Goal: Transaction & Acquisition: Purchase product/service

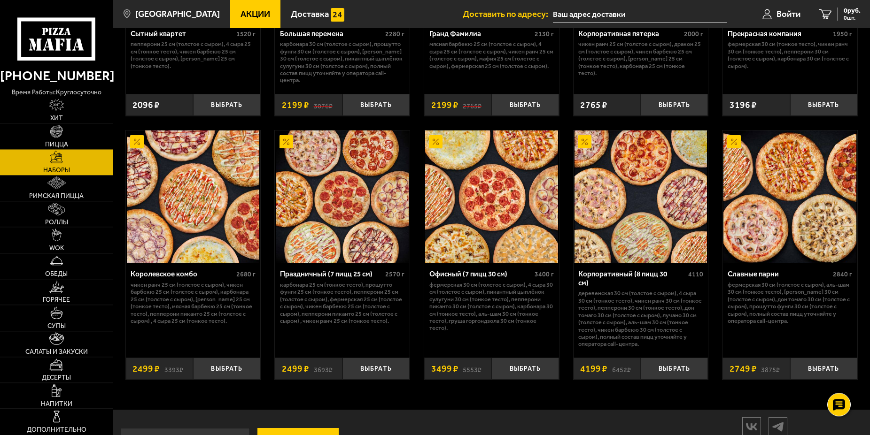
scroll to position [1364, 0]
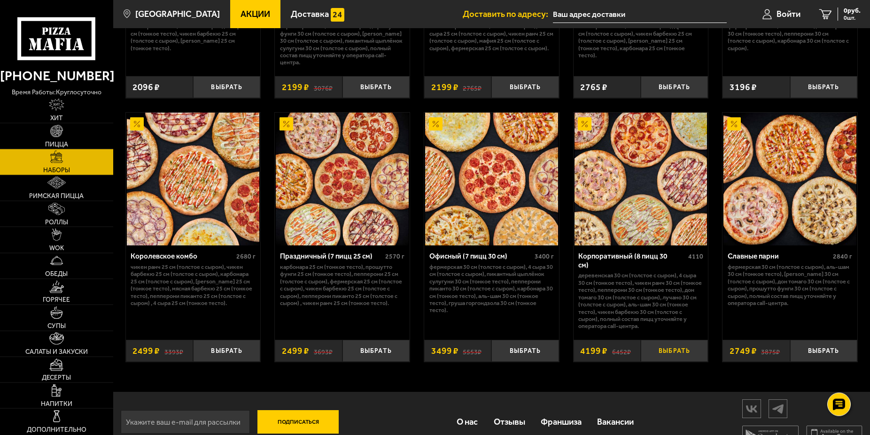
click at [673, 361] on button "Выбрать" at bounding box center [673, 351] width 67 height 22
click at [842, 18] on span "1 шт." at bounding box center [846, 18] width 28 height 6
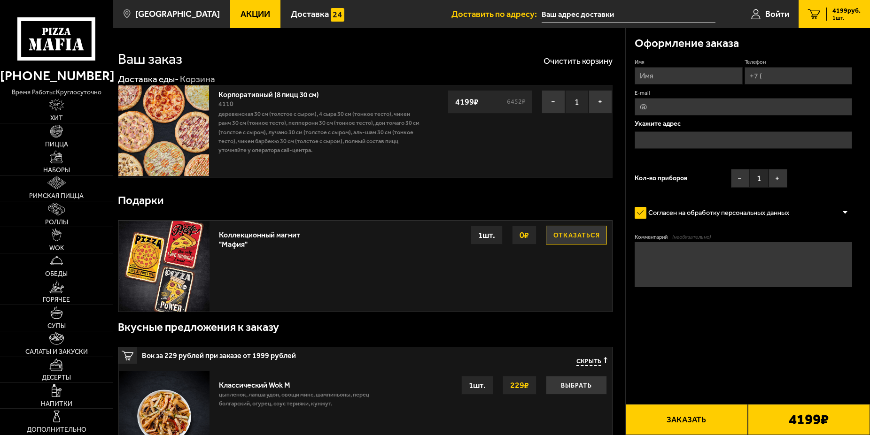
click at [576, 238] on button "Отказаться" at bounding box center [576, 235] width 61 height 19
click at [746, 181] on button "−" at bounding box center [740, 178] width 19 height 19
click at [671, 75] on input "Имя" at bounding box center [688, 75] width 108 height 17
type input "[PERSON_NAME]"
click at [771, 72] on input "Телефон" at bounding box center [798, 75] width 108 height 17
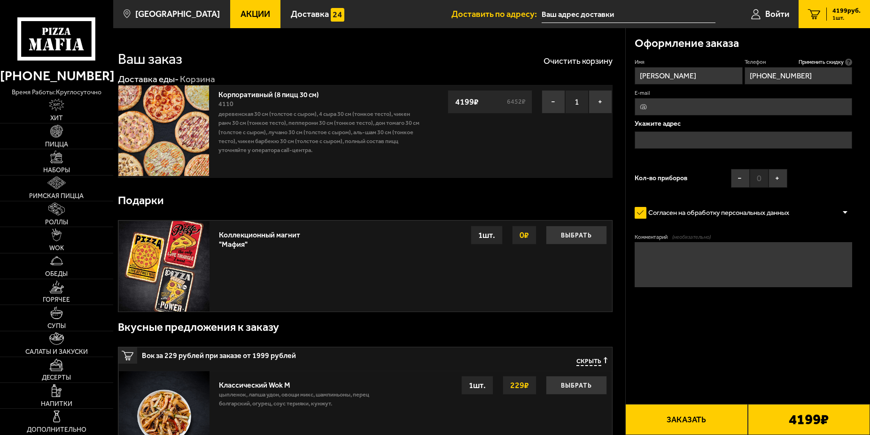
type input "[PHONE_NUMBER]"
click at [703, 111] on input "E-mail" at bounding box center [742, 106] width 217 height 17
type input "ш"
type input "[PERSON_NAME][EMAIL_ADDRESS][DOMAIN_NAME]"
click at [670, 139] on input "text" at bounding box center [742, 139] width 217 height 17
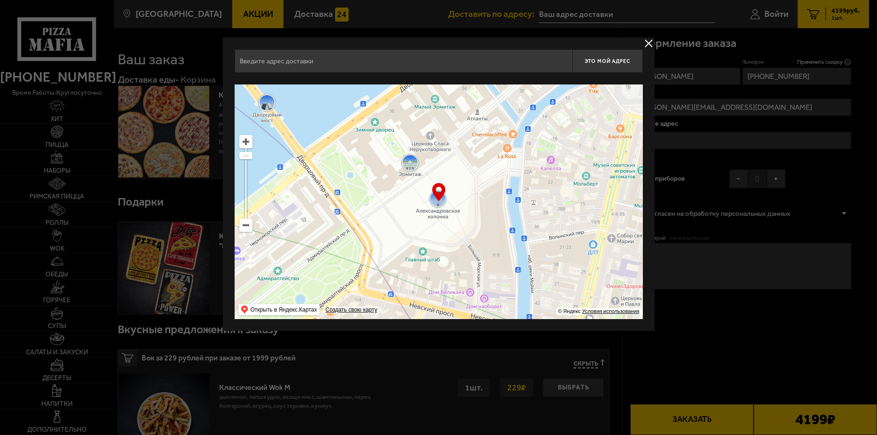
click at [385, 59] on input "text" at bounding box center [404, 60] width 338 height 23
type input "f"
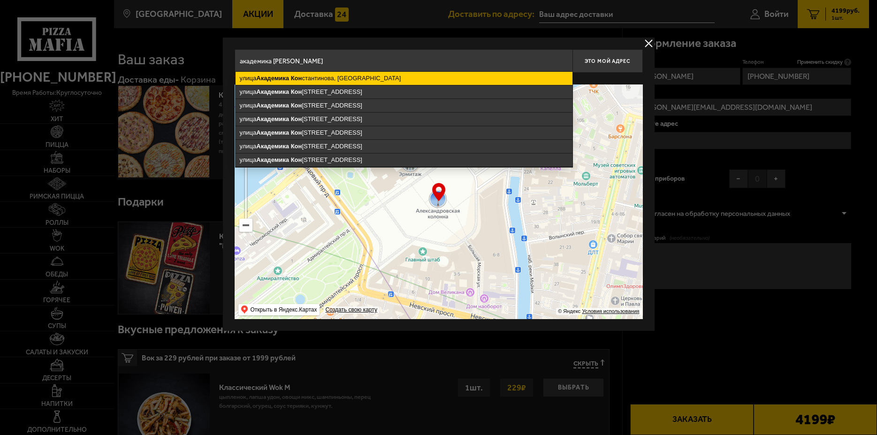
click at [374, 77] on ymaps "[GEOGRAPHIC_DATA], [GEOGRAPHIC_DATA]" at bounding box center [404, 78] width 337 height 13
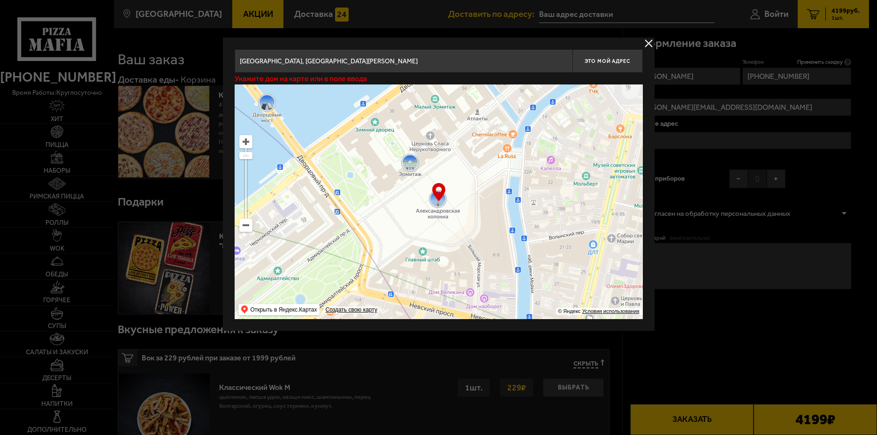
click at [395, 61] on input "[GEOGRAPHIC_DATA], [GEOGRAPHIC_DATA][PERSON_NAME]" at bounding box center [404, 60] width 338 height 23
click at [491, 59] on input "[STREET_ADDRESS][PERSON_NAME]" at bounding box center [404, 60] width 338 height 23
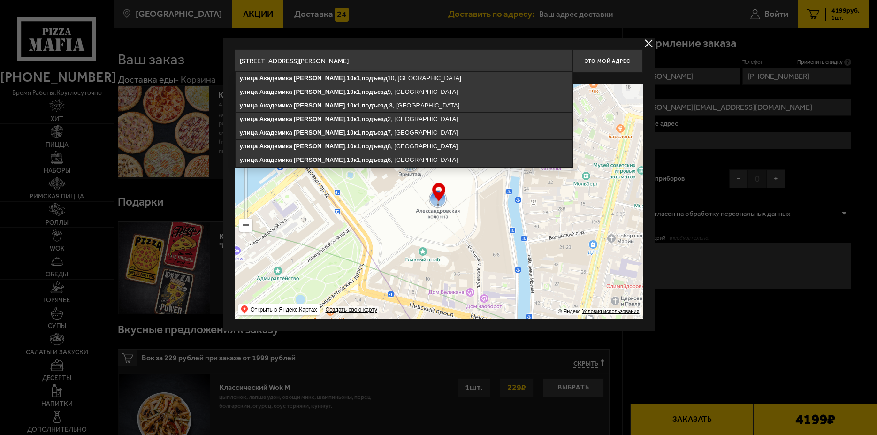
drag, startPoint x: 441, startPoint y: 62, endPoint x: 491, endPoint y: 59, distance: 49.8
click at [491, 59] on input "[STREET_ADDRESS][PERSON_NAME]" at bounding box center [404, 60] width 338 height 23
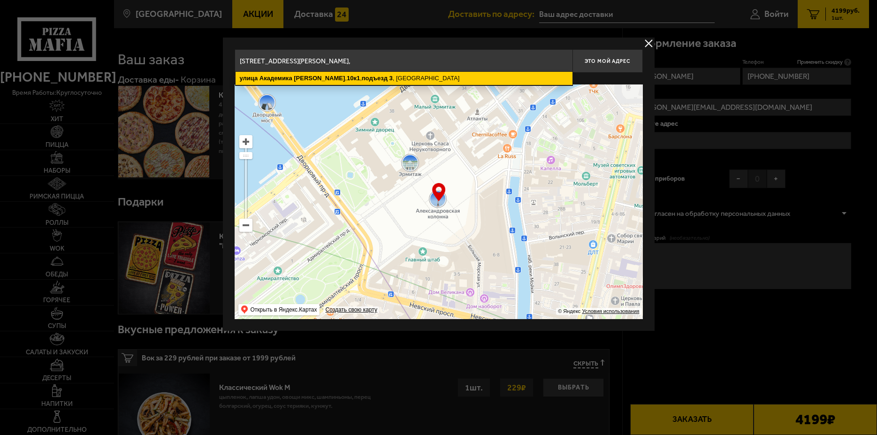
click at [442, 76] on ymaps "[STREET_ADDRESS][PERSON_NAME]" at bounding box center [404, 78] width 337 height 13
type input "[STREET_ADDRESS][PERSON_NAME]"
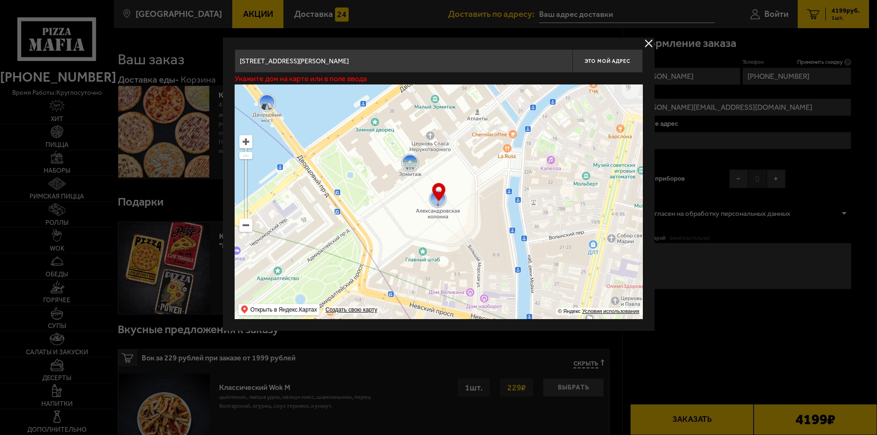
type input "[STREET_ADDRESS][PERSON_NAME]"
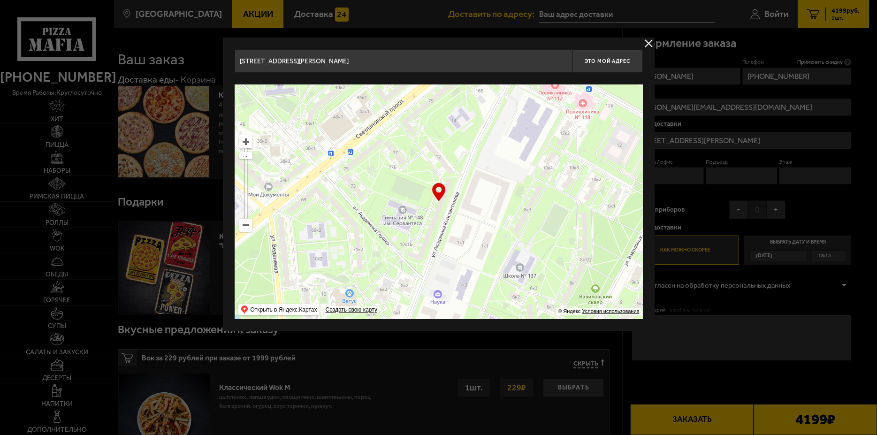
click at [650, 43] on button "delivery type" at bounding box center [649, 44] width 12 height 12
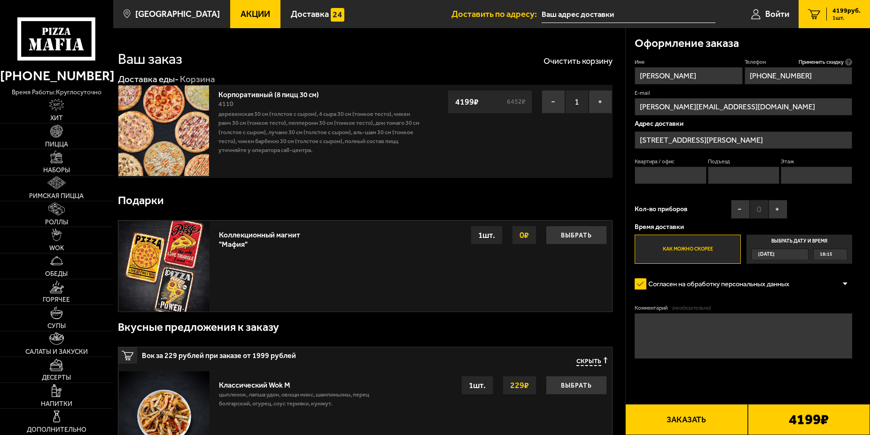
click at [674, 177] on input "Квартира / офис" at bounding box center [669, 175] width 71 height 17
type input "73"
click at [751, 180] on input "Подъезд" at bounding box center [743, 175] width 71 height 17
type input "3"
click at [812, 175] on input "Этаж" at bounding box center [815, 175] width 71 height 17
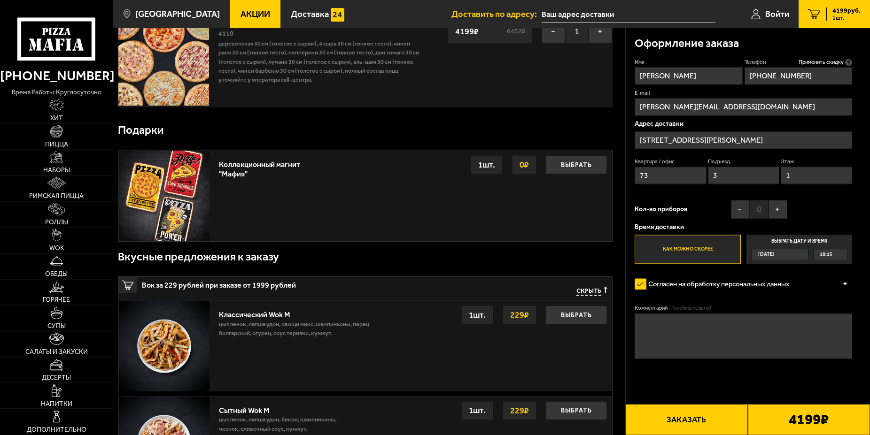
scroll to position [108, 0]
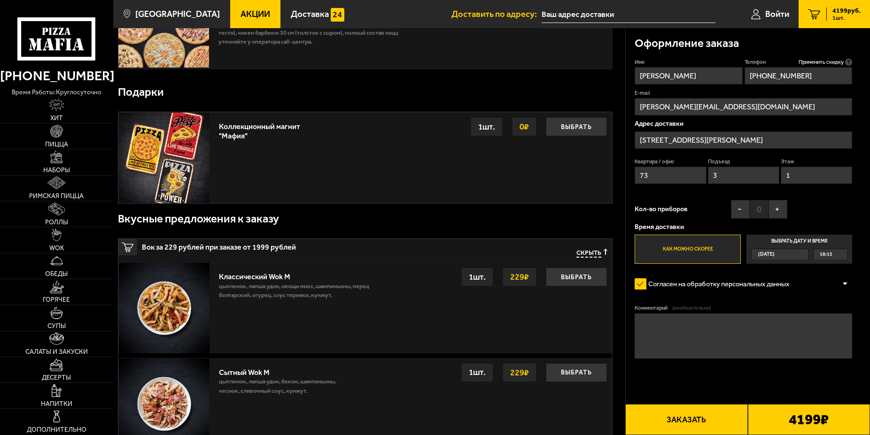
type input "1"
click at [799, 254] on div "[DATE]" at bounding box center [779, 254] width 57 height 11
click at [0, 0] on input "Выбрать дату и время [DATE] 18:15" at bounding box center [0, 0] width 0 height 0
click at [799, 257] on div "[DATE]" at bounding box center [774, 254] width 47 height 10
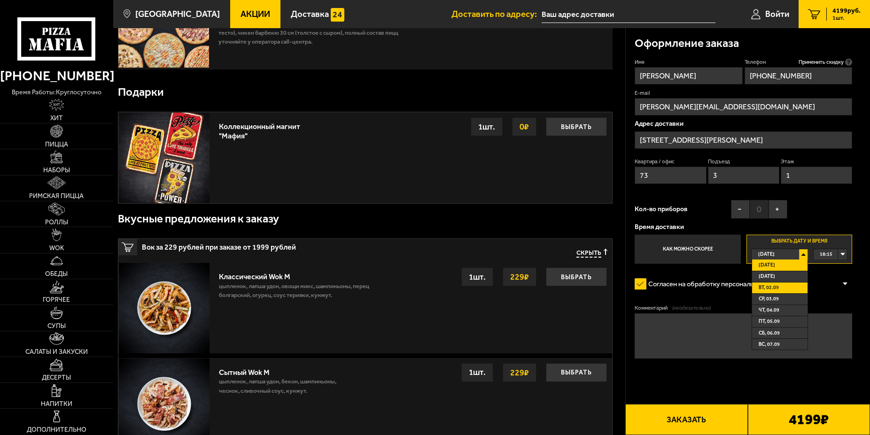
click at [790, 289] on li "вт, 02.09" at bounding box center [779, 288] width 55 height 11
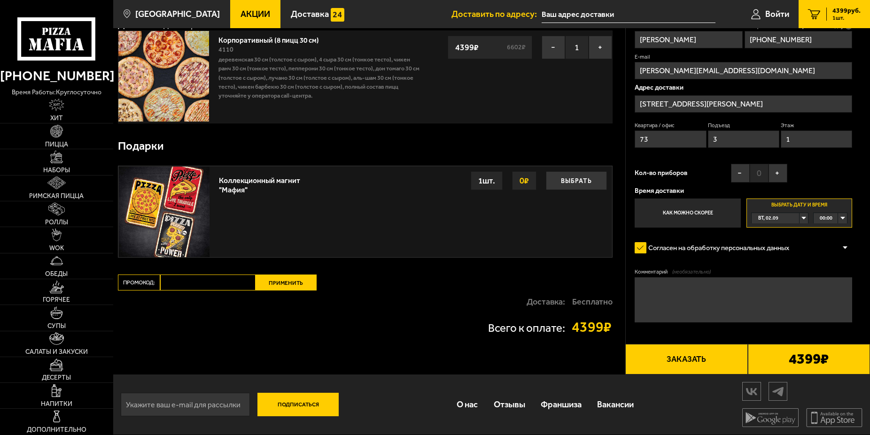
scroll to position [57, 0]
click at [841, 220] on div "00:00" at bounding box center [829, 218] width 33 height 10
click at [833, 232] on li "16:30" at bounding box center [830, 226] width 32 height 11
click at [776, 290] on textarea "Комментарий (необязательно)" at bounding box center [742, 299] width 217 height 45
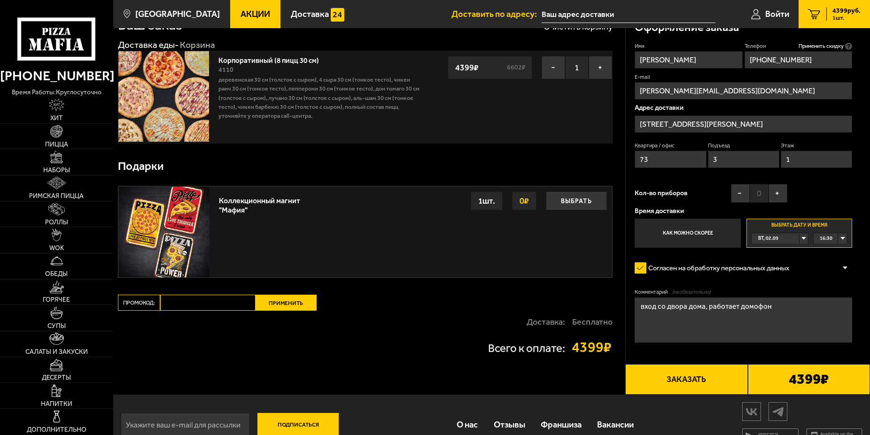
scroll to position [0, 0]
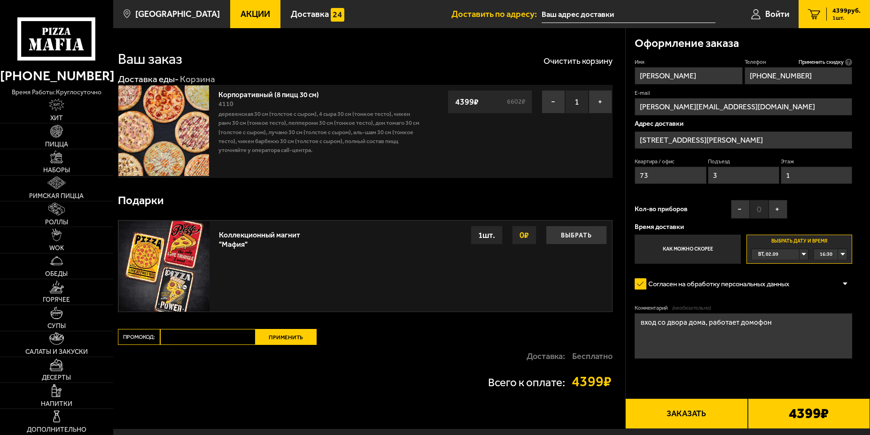
type textarea "вход со двора дома, работает домофон"
click at [688, 418] on button "Заказать" at bounding box center [686, 414] width 122 height 31
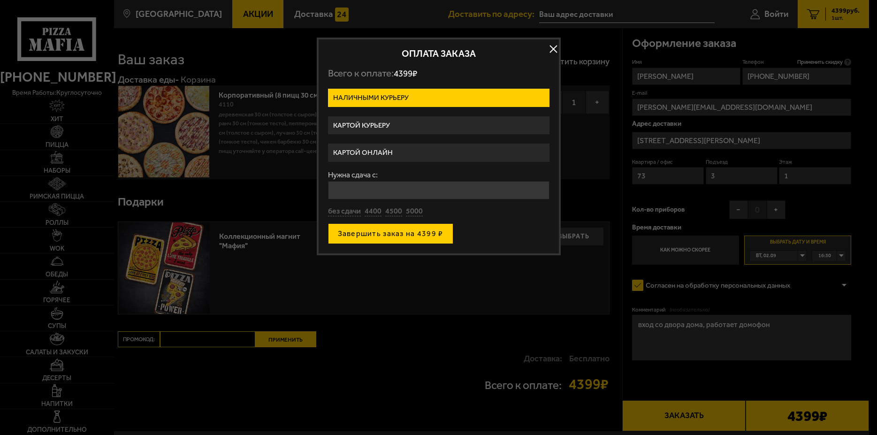
click at [407, 238] on button "Завершить заказ на 4399 ₽" at bounding box center [390, 233] width 125 height 21
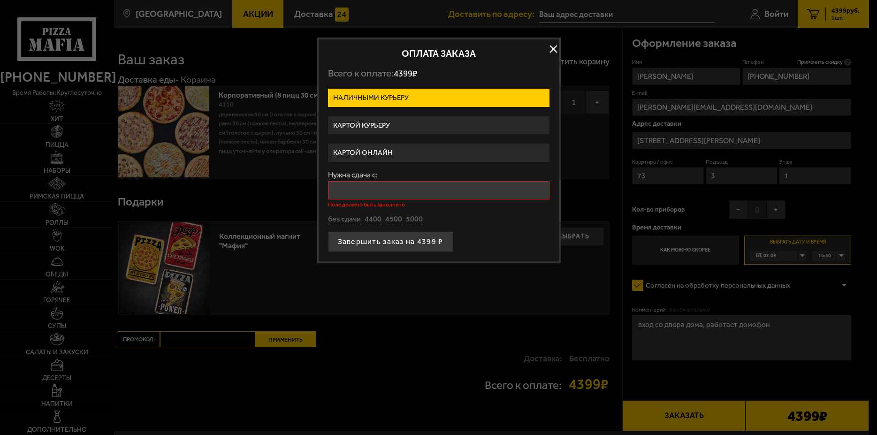
click at [359, 186] on input "Нужна сдача с:" at bounding box center [439, 190] width 222 height 18
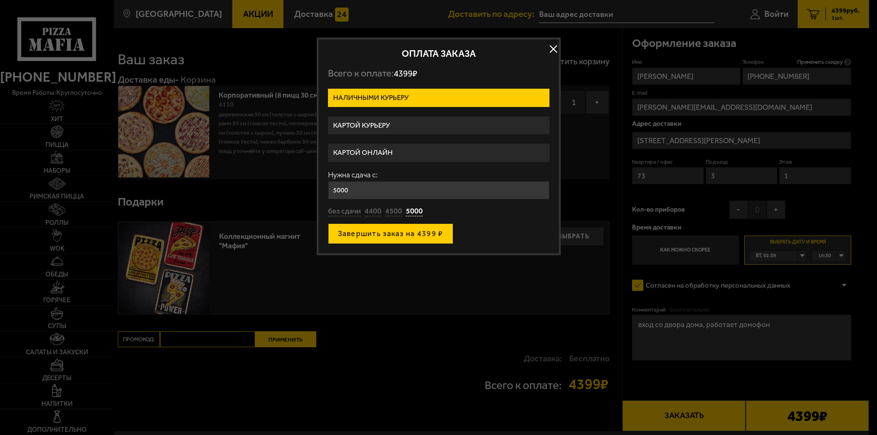
type input "5000"
click at [417, 238] on button "Завершить заказ на 4399 ₽" at bounding box center [390, 233] width 125 height 21
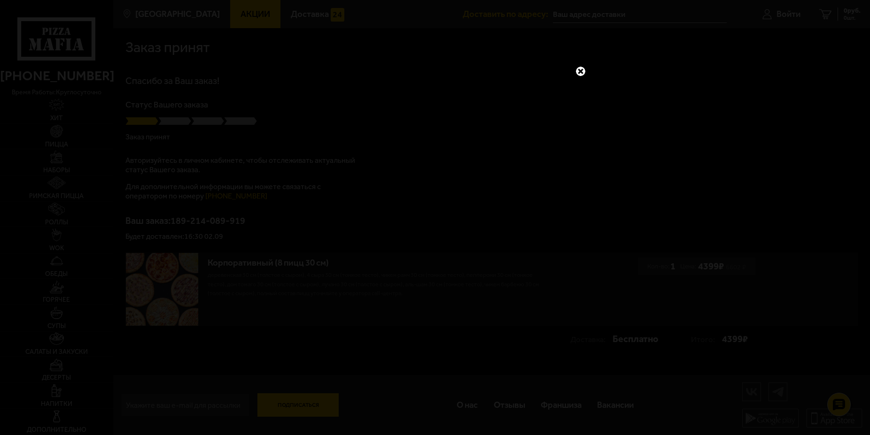
click at [582, 69] on link at bounding box center [580, 71] width 12 height 12
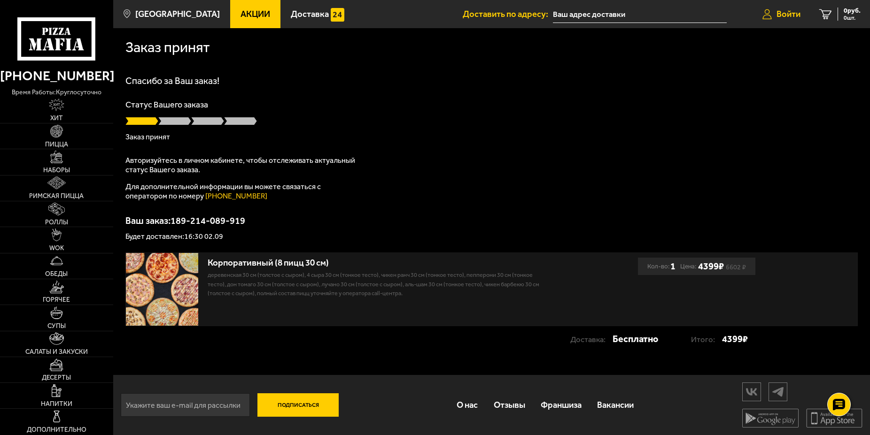
click at [778, 11] on span "Войти" at bounding box center [788, 14] width 24 height 9
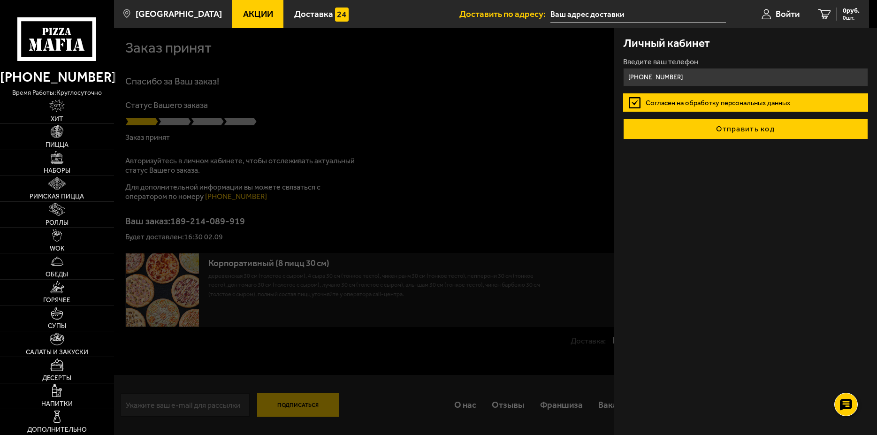
type input "[PHONE_NUMBER]"
click at [746, 132] on button "Отправить код" at bounding box center [745, 129] width 245 height 21
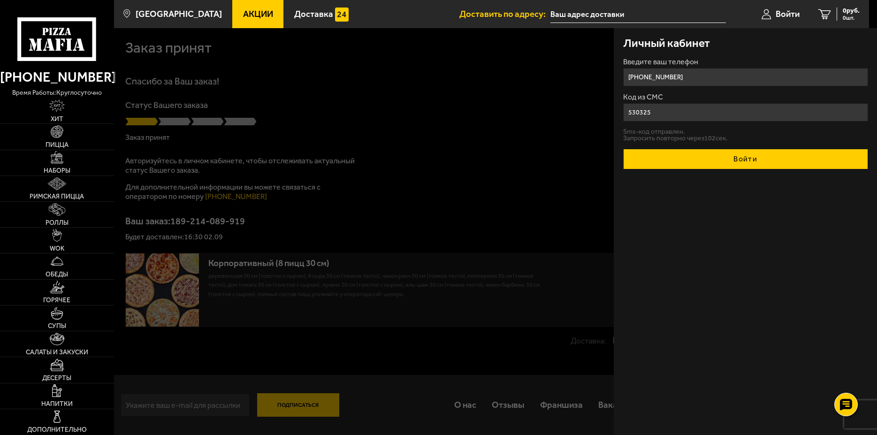
type input "530325"
click at [751, 165] on button "Войти" at bounding box center [745, 159] width 245 height 21
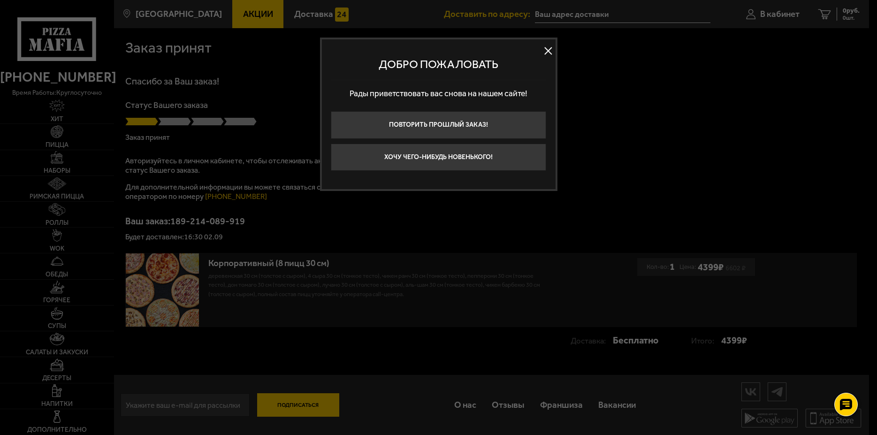
click at [545, 51] on button at bounding box center [549, 51] width 14 height 14
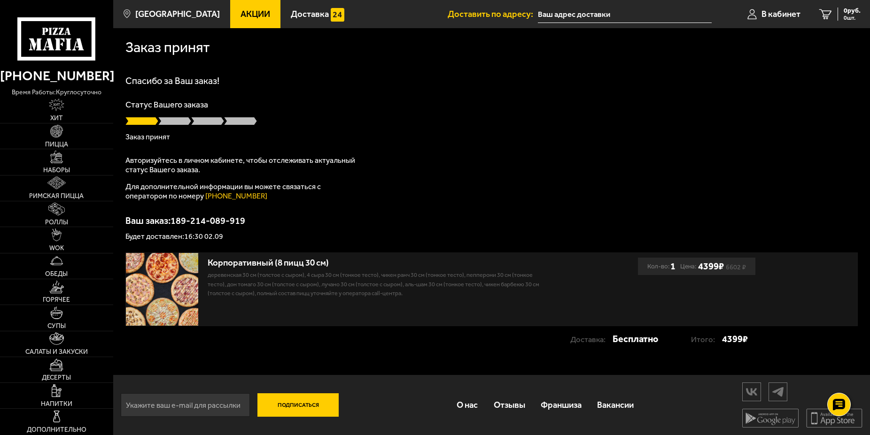
scroll to position [0, 0]
